Goal: Transaction & Acquisition: Purchase product/service

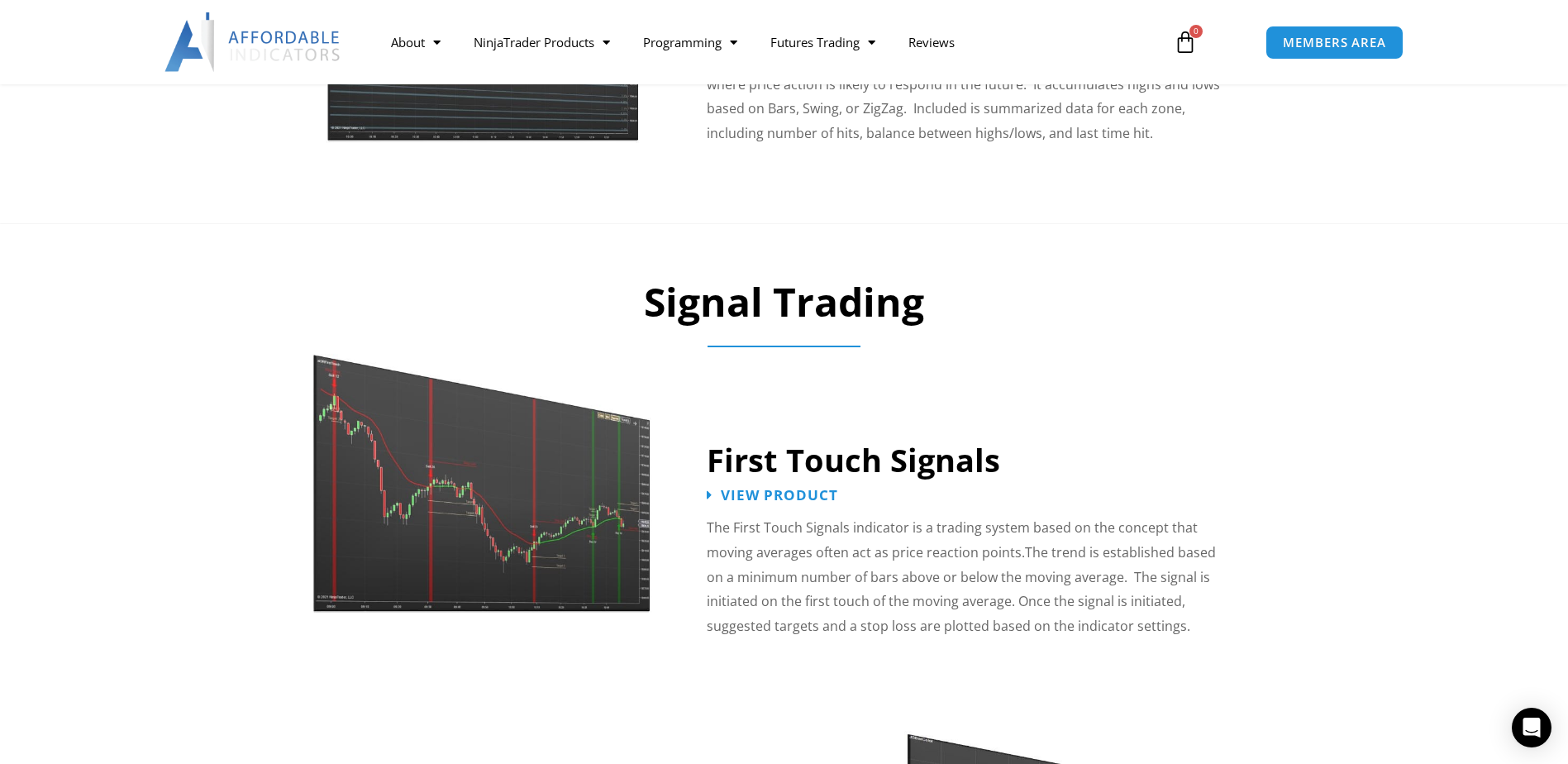
scroll to position [2316, 0]
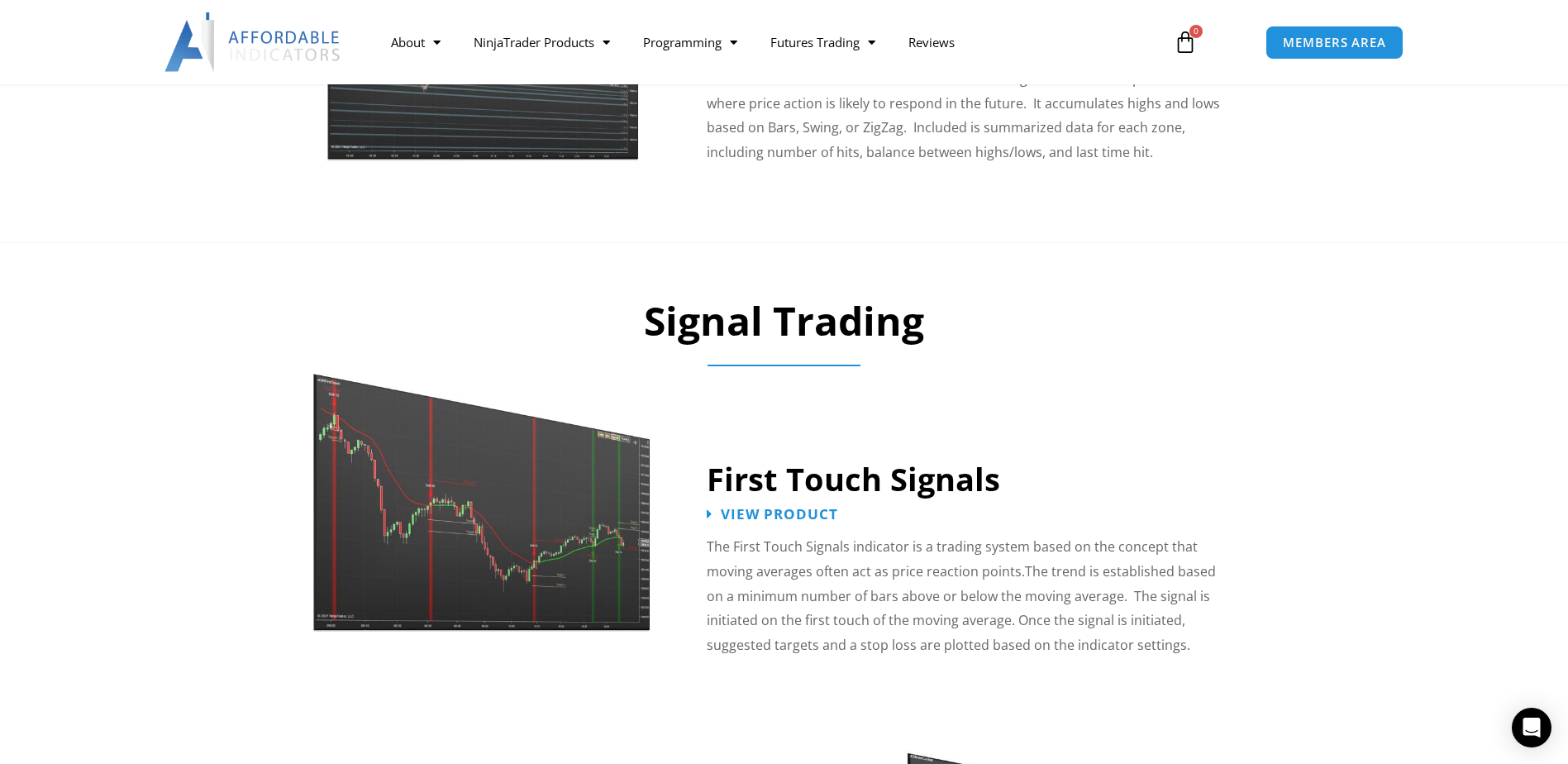
click at [453, 541] on img at bounding box center [482, 485] width 341 height 293
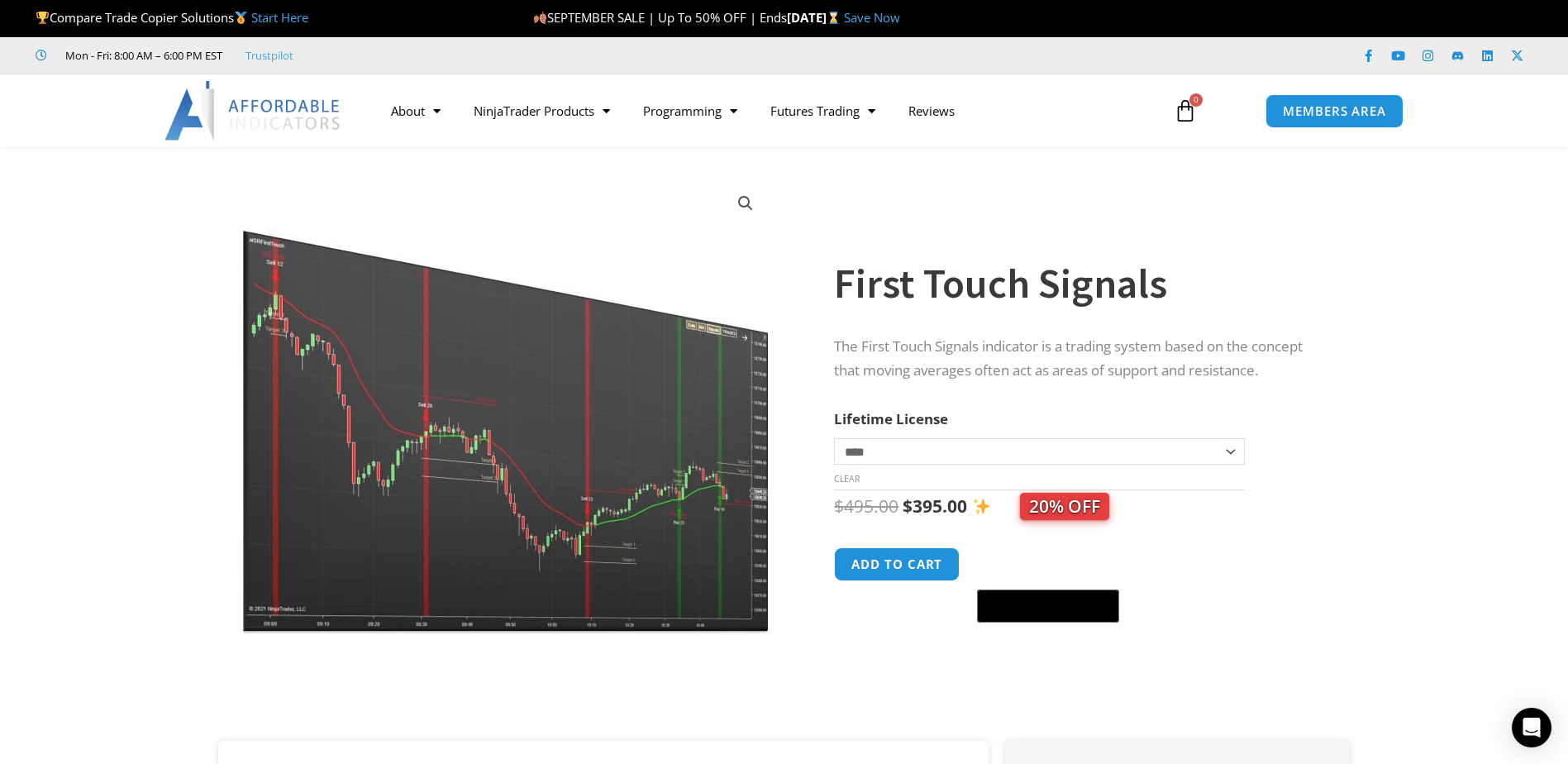
click at [548, 422] on img at bounding box center [507, 404] width 532 height 457
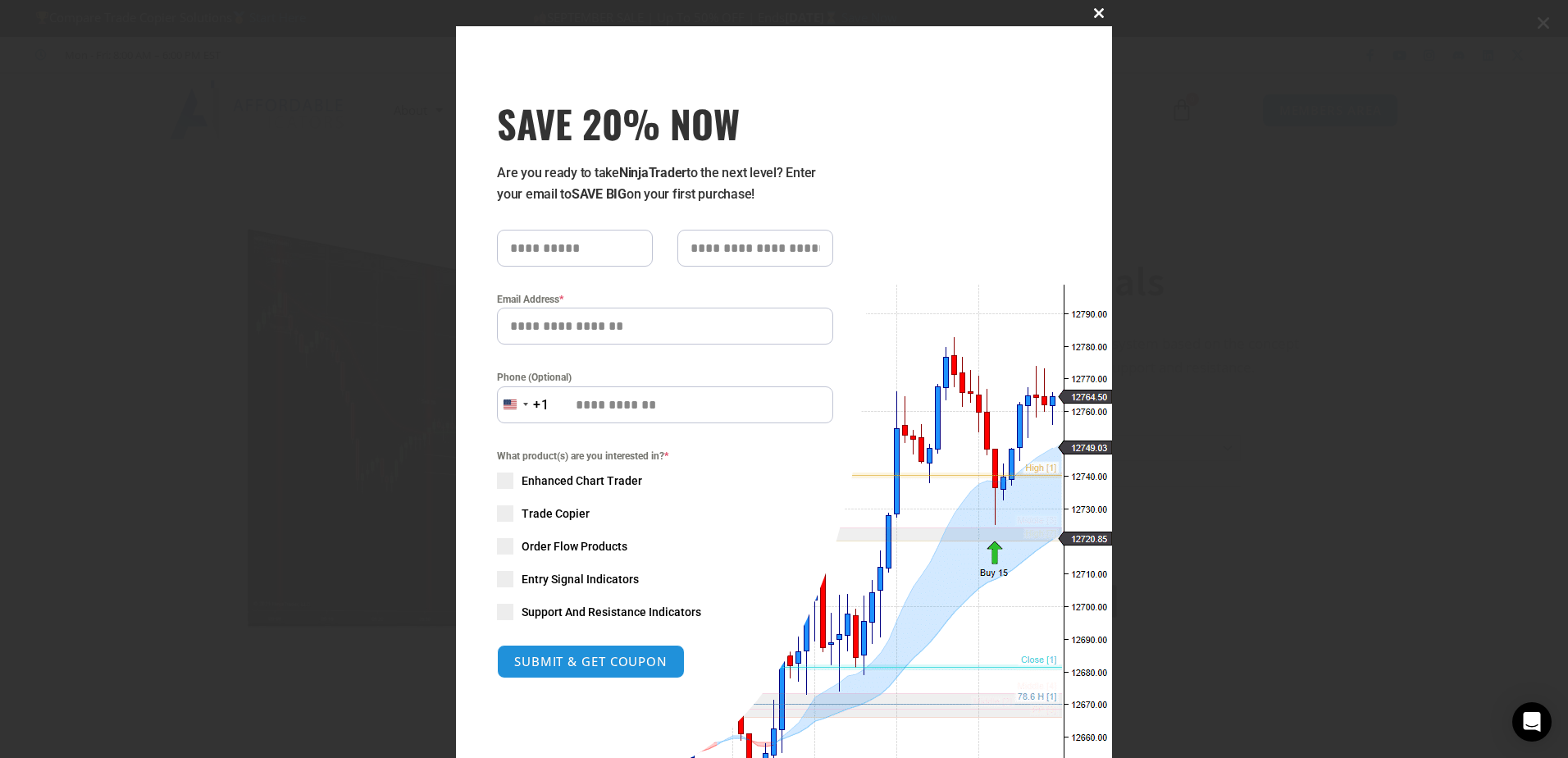
click at [1096, 14] on span "SAVE 20% NOW popup" at bounding box center [1098, 13] width 26 height 10
